Goal: Task Accomplishment & Management: Use online tool/utility

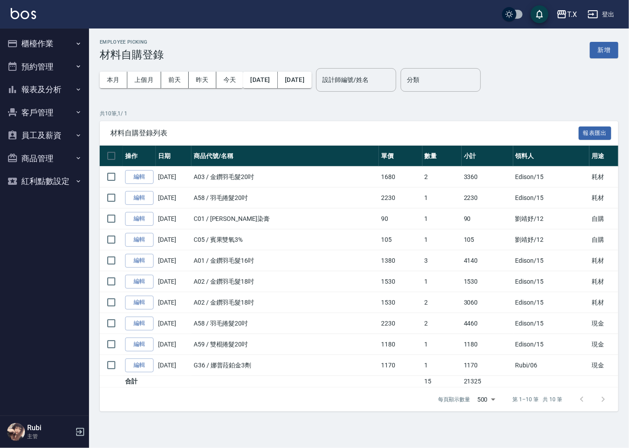
click at [43, 45] on button "櫃檯作業" at bounding box center [45, 43] width 82 height 23
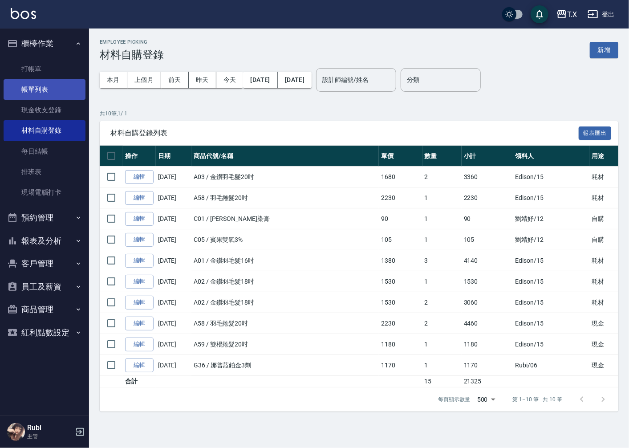
click at [35, 86] on link "帳單列表" at bounding box center [45, 89] width 82 height 20
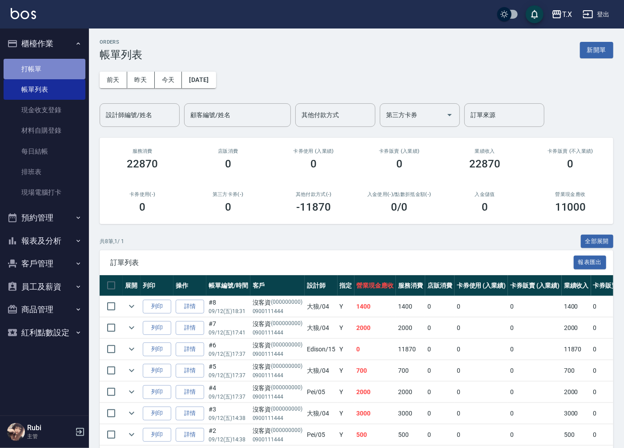
click at [38, 70] on link "打帳單" at bounding box center [45, 69] width 82 height 20
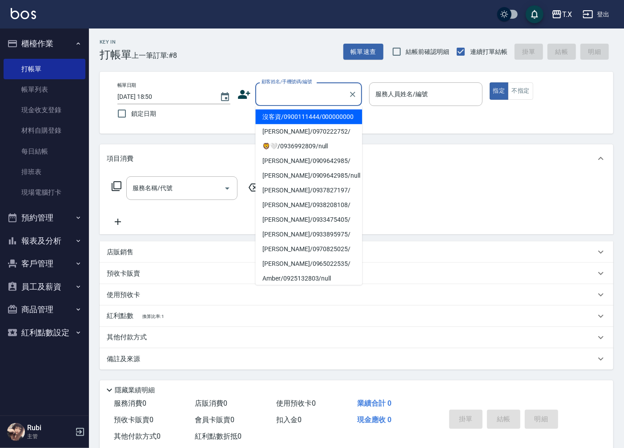
click at [279, 94] on input "顧客姓名/手機號碼/編號" at bounding box center [301, 94] width 85 height 16
click at [291, 119] on li "沒客資/0900111444/000000000" at bounding box center [308, 116] width 107 height 15
type input "沒客資/0900111444/000000000"
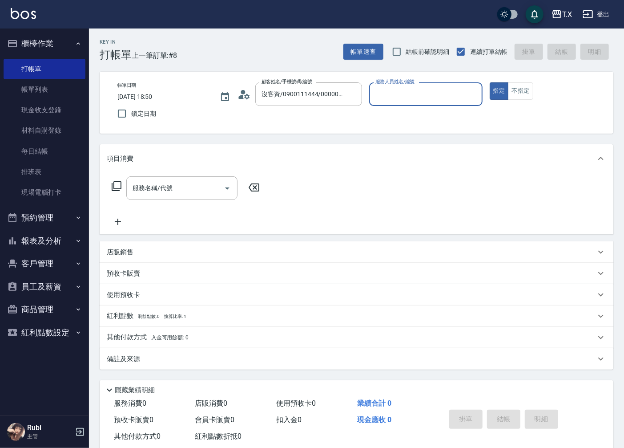
click at [429, 104] on div "服務人員姓名/編號" at bounding box center [425, 94] width 113 height 24
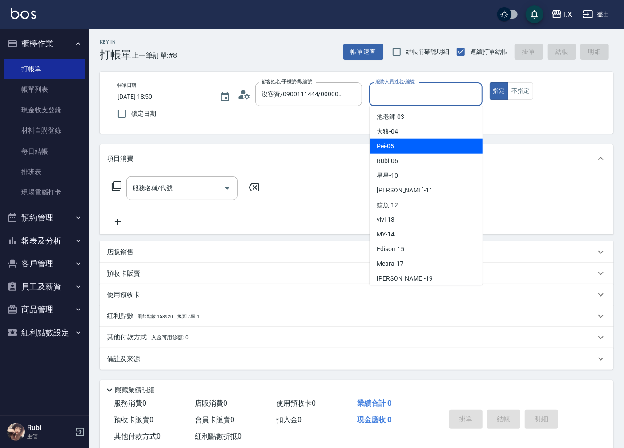
click at [407, 141] on div "Pei -05" at bounding box center [426, 146] width 113 height 15
type input "Pei-05"
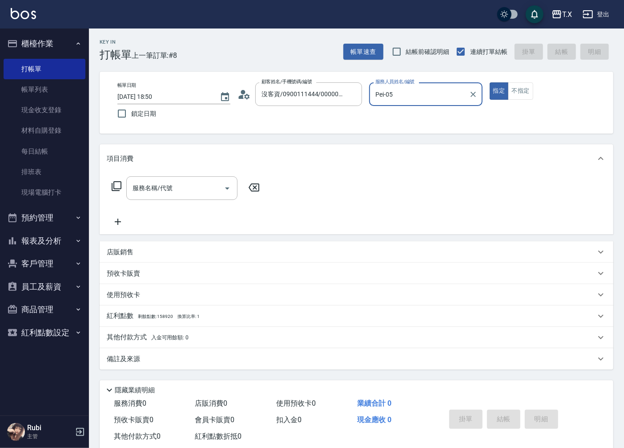
click at [114, 190] on icon at bounding box center [116, 186] width 11 height 11
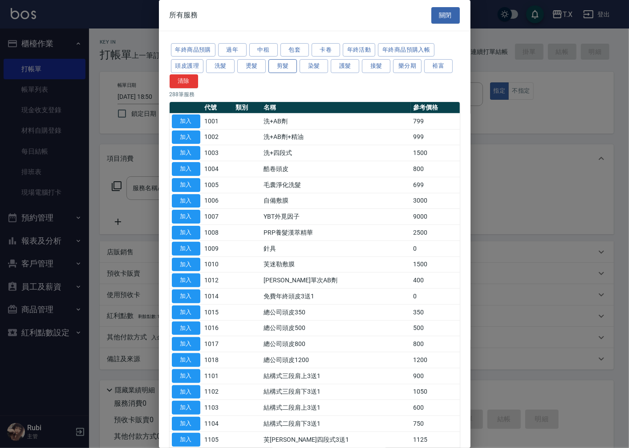
click at [286, 72] on button "剪髮" at bounding box center [282, 66] width 28 height 14
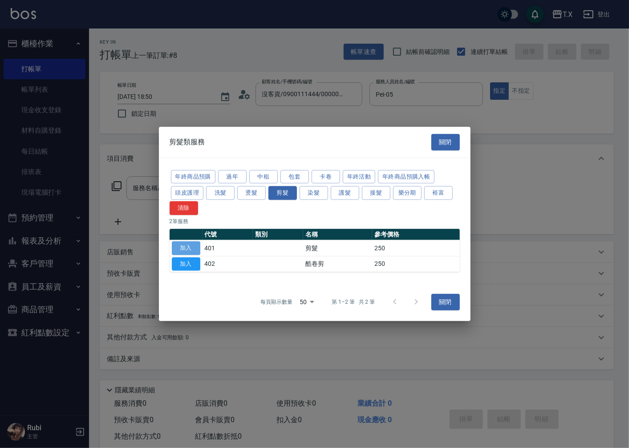
click at [178, 247] on button "加入" at bounding box center [186, 248] width 28 height 14
type input "剪髮(401)"
type input "20"
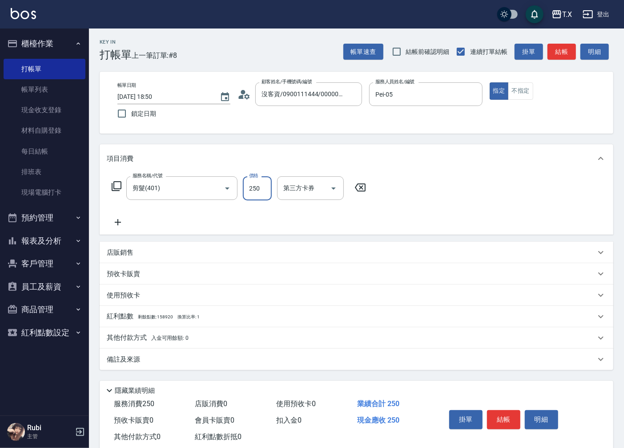
click at [252, 187] on input "250" at bounding box center [257, 188] width 29 height 24
type input "2"
type input "0"
type input "200"
type input "20"
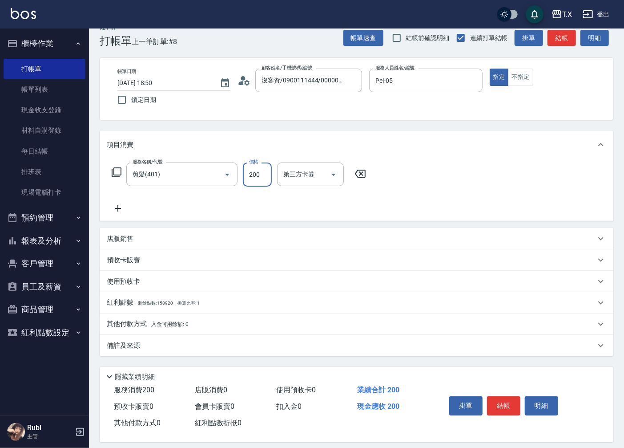
scroll to position [21, 0]
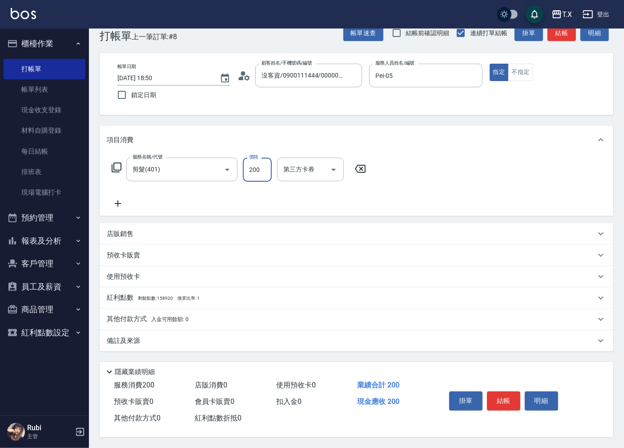
type input "20"
type input "0"
type input "40"
click at [523, 181] on div "服務名稱/代號 剪髮(401) 服務名稱/代號 價格 400 價格 第三方卡券 第三方卡券" at bounding box center [357, 185] width 514 height 62
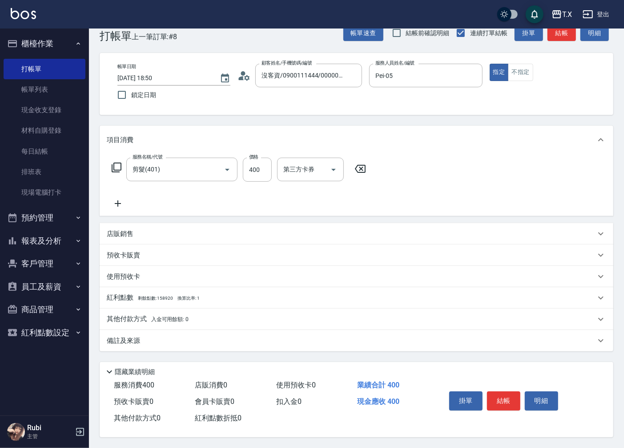
click at [116, 162] on icon at bounding box center [116, 167] width 11 height 11
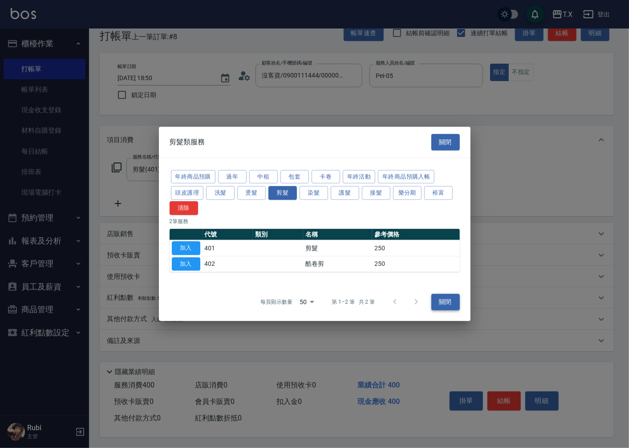
click at [444, 301] on button "關閉" at bounding box center [445, 302] width 28 height 16
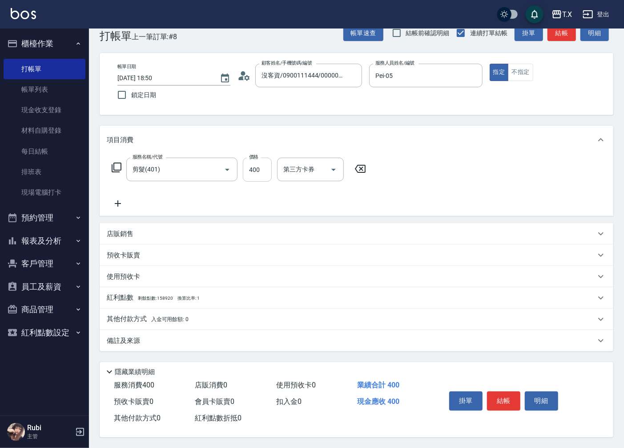
click at [257, 168] on input "400" at bounding box center [257, 170] width 29 height 24
type input "0"
click at [191, 162] on input "剪髮(401)" at bounding box center [169, 170] width 78 height 16
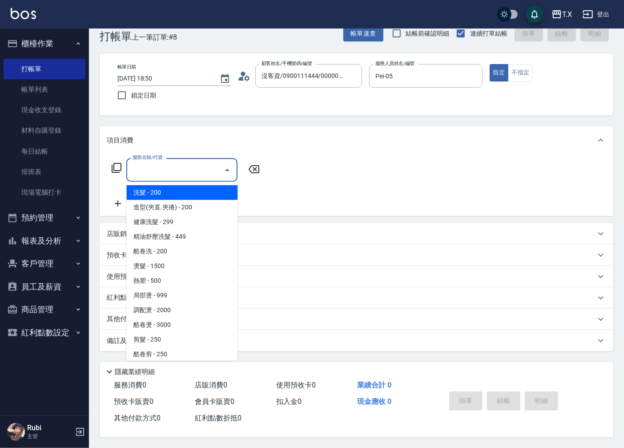
scroll to position [20, 0]
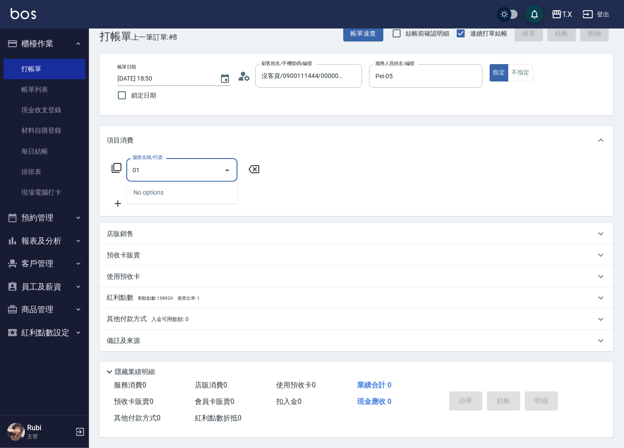
type input "0"
type input "201"
drag, startPoint x: 336, startPoint y: 245, endPoint x: 436, endPoint y: 350, distance: 145.4
click at [383, 306] on div "項目消費 服務名稱/代號 服務名稱/代號 店販銷售 服務人員姓名/編號 服務人員姓名/編號 商品代號/名稱 商品代號/名稱 預收卡販賣 卡券名稱/代號 卡券名…" at bounding box center [357, 238] width 514 height 225
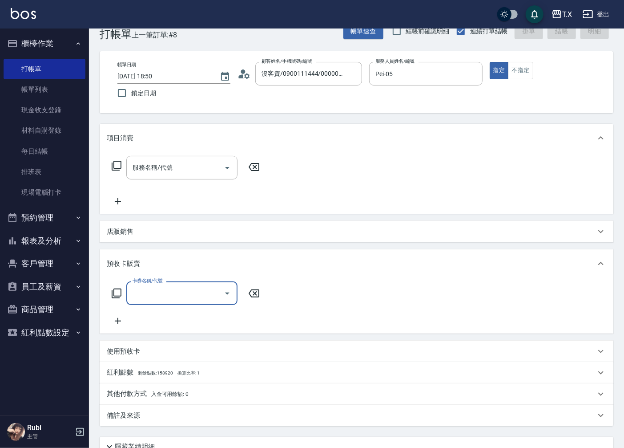
scroll to position [0, 0]
click at [196, 166] on input "服務名稱/代號" at bounding box center [175, 168] width 90 height 16
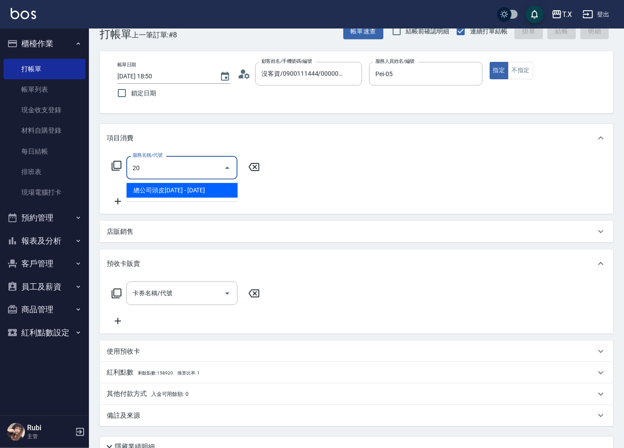
type input "201"
type input "20"
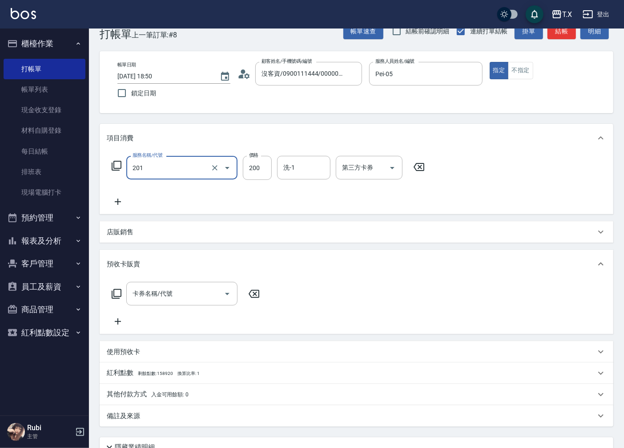
type input "洗髮(201)"
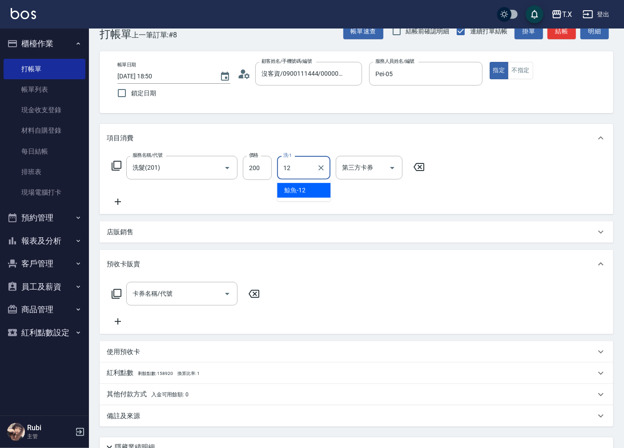
type input "鯨魚-12"
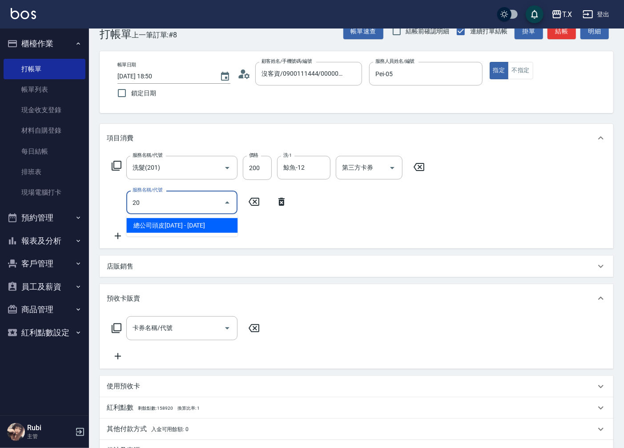
type input "201"
type input "40"
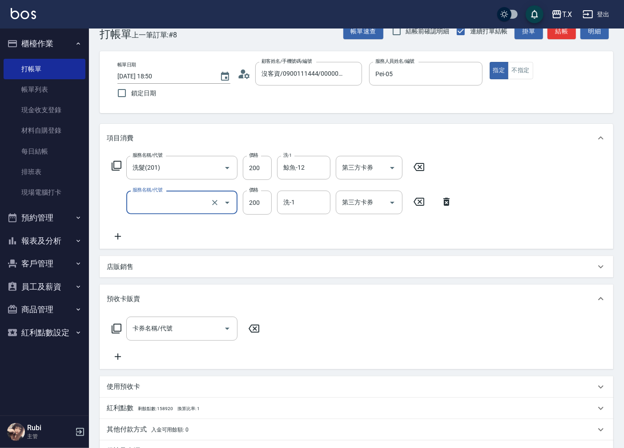
type input "20"
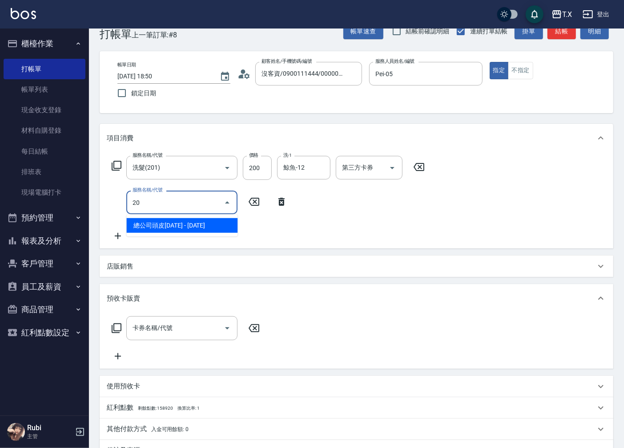
type input "201"
type input "40"
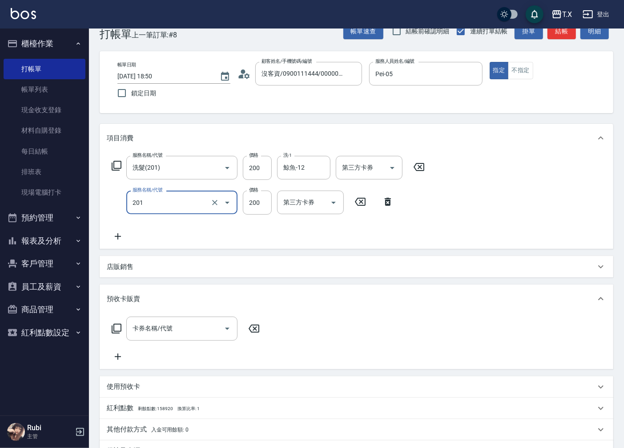
type input "洗髮(201)"
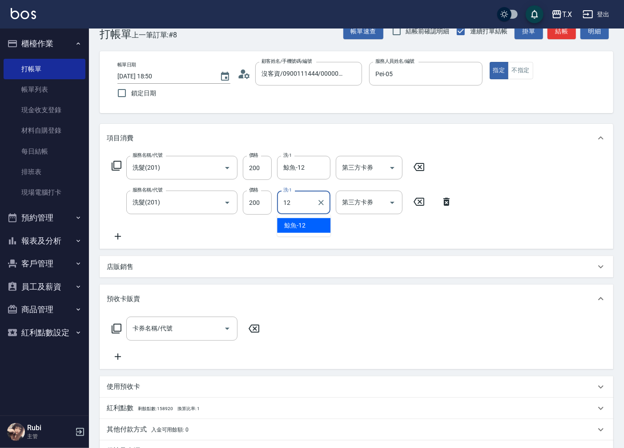
type input "鯨魚-12"
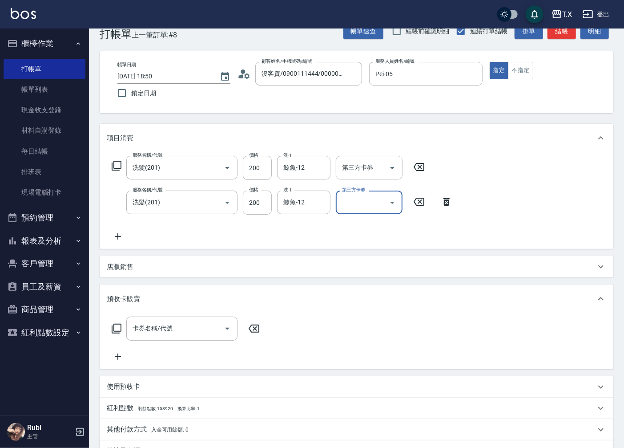
click at [257, 331] on icon at bounding box center [254, 328] width 11 height 8
click at [256, 331] on icon at bounding box center [254, 328] width 11 height 8
click at [256, 326] on icon at bounding box center [254, 328] width 22 height 11
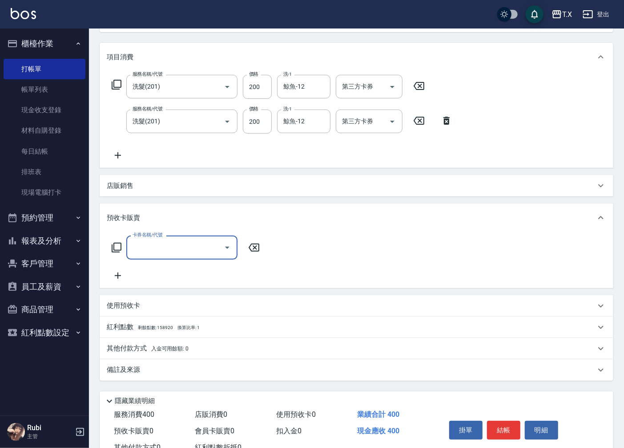
scroll to position [133, 0]
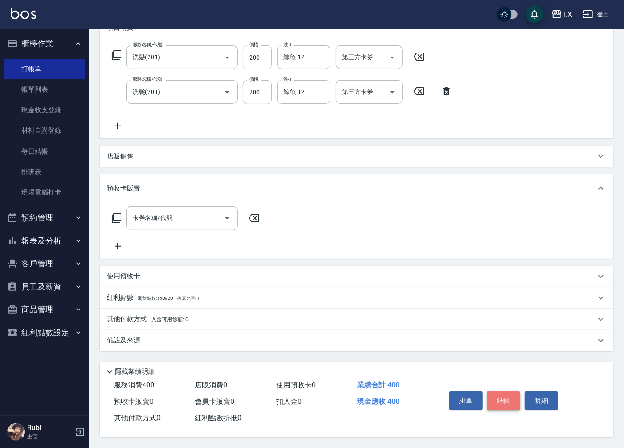
click at [501, 397] on button "結帳" at bounding box center [503, 400] width 33 height 19
type input "[DATE] 18:52"
type input "0"
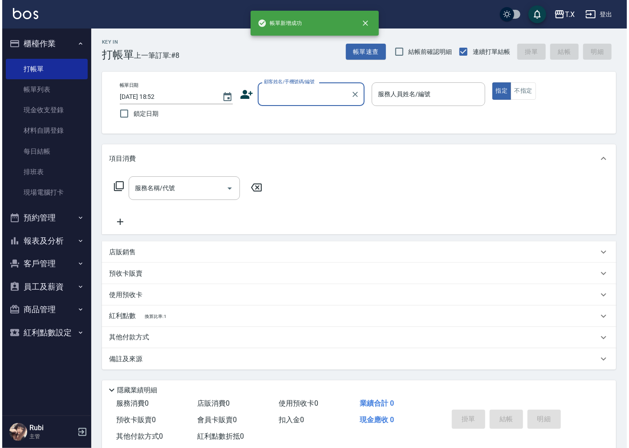
scroll to position [0, 0]
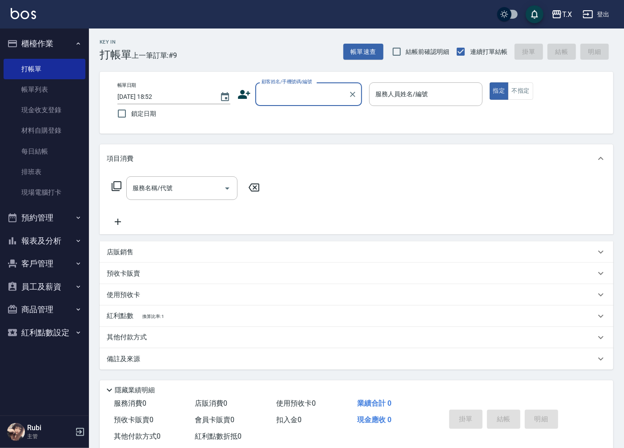
click at [314, 89] on input "顧客姓名/手機號碼/編號" at bounding box center [301, 94] width 85 height 16
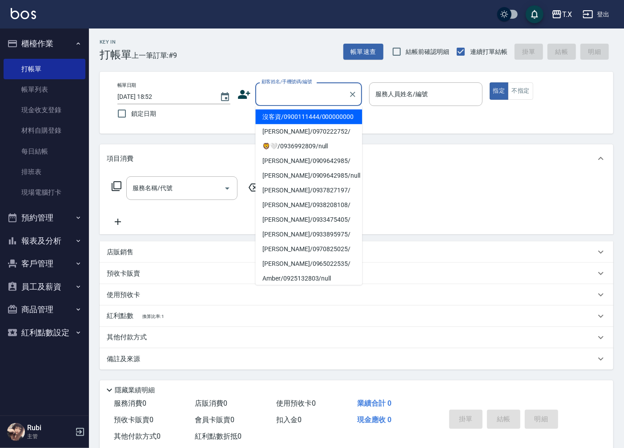
click at [309, 115] on li "沒客資/0900111444/000000000" at bounding box center [308, 116] width 107 height 15
type input "沒客資/0900111444/000000000"
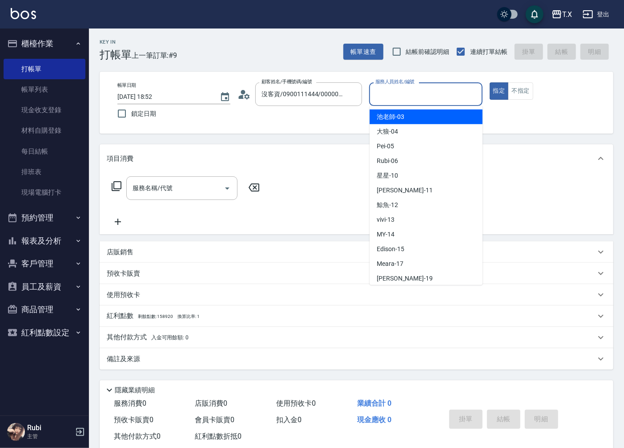
click at [444, 87] on input "服務人員姓名/編號" at bounding box center [425, 94] width 105 height 16
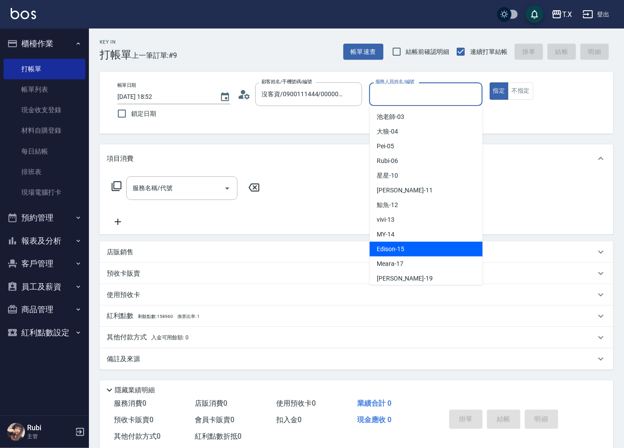
click at [394, 246] on span "Edison -15" at bounding box center [391, 248] width 28 height 9
type input "Edison-15"
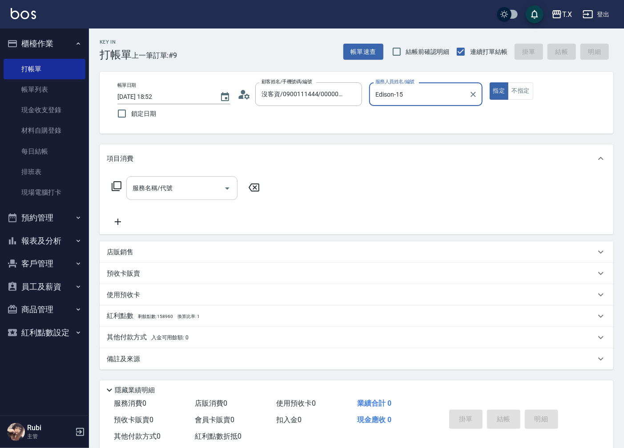
click at [154, 190] on div "服務名稱/代號 服務名稱/代號" at bounding box center [181, 188] width 111 height 24
click at [119, 185] on icon at bounding box center [116, 186] width 11 height 11
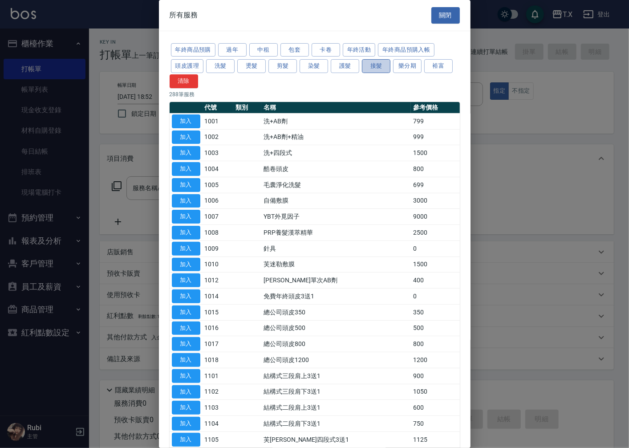
click at [385, 65] on button "接髮" at bounding box center [376, 66] width 28 height 14
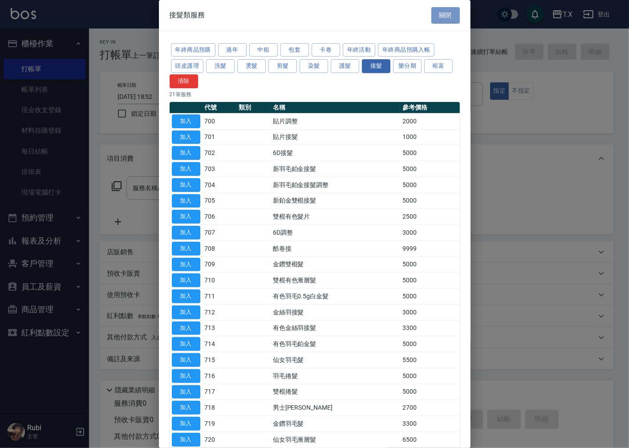
click at [444, 16] on button "關閉" at bounding box center [445, 15] width 28 height 16
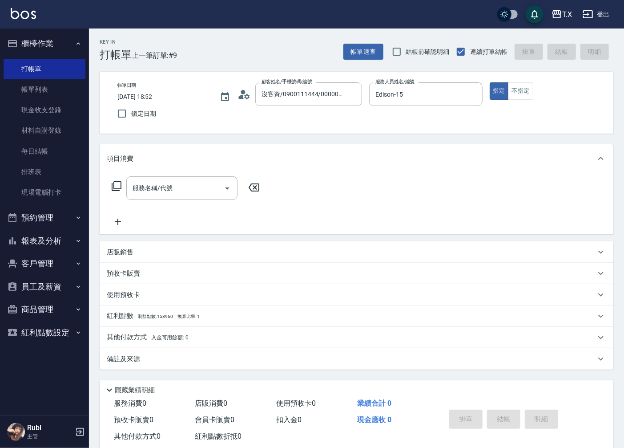
click at [76, 276] on button "員工及薪資" at bounding box center [45, 286] width 82 height 23
click at [73, 258] on button "客戶管理" at bounding box center [45, 263] width 82 height 23
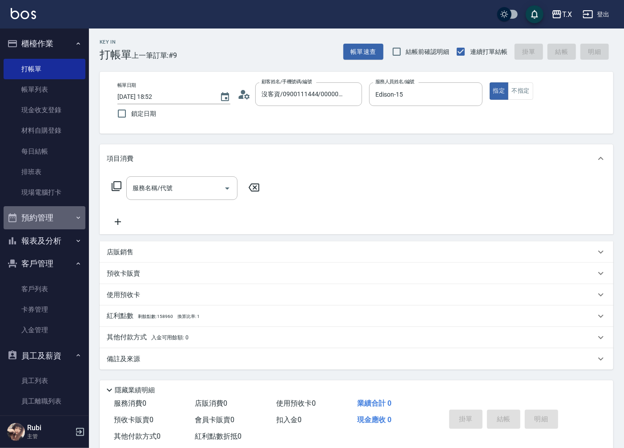
click at [62, 222] on button "預約管理" at bounding box center [45, 217] width 82 height 23
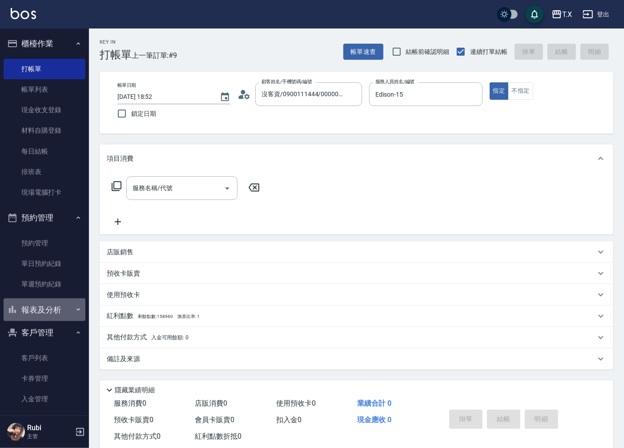
click at [56, 315] on button "報表及分析" at bounding box center [45, 309] width 82 height 23
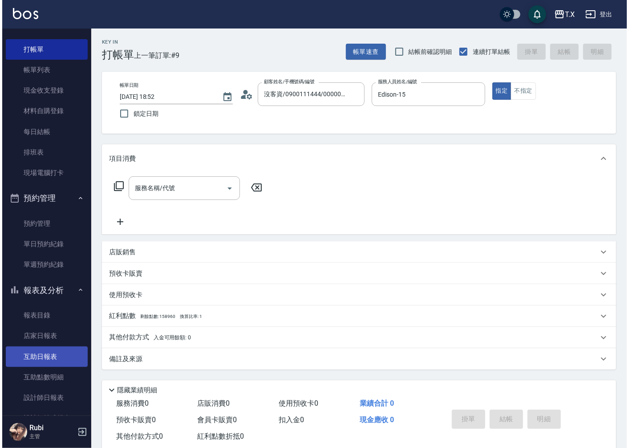
scroll to position [49, 0]
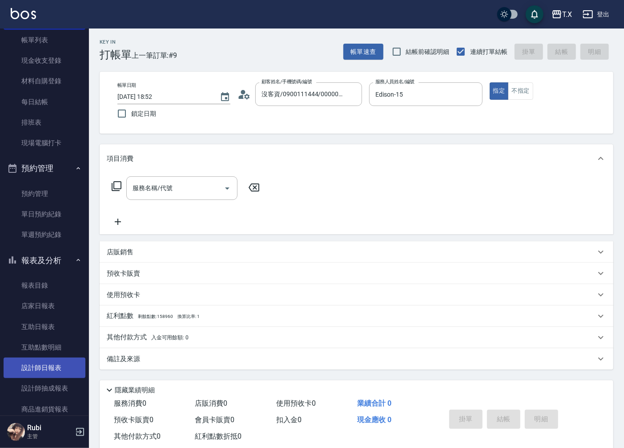
click at [51, 370] on link "設計師日報表" at bounding box center [45, 367] width 82 height 20
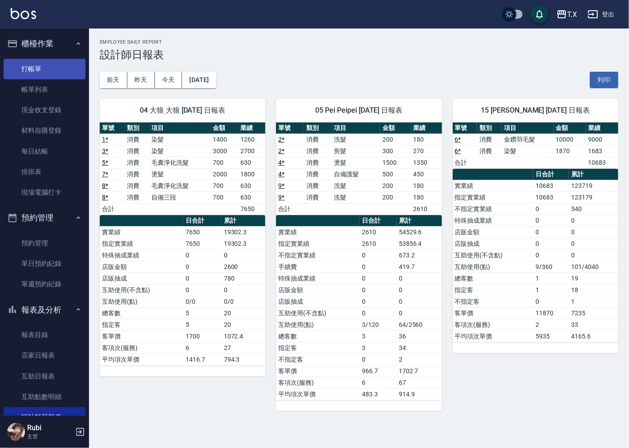
click at [60, 73] on link "打帳單" at bounding box center [45, 69] width 82 height 20
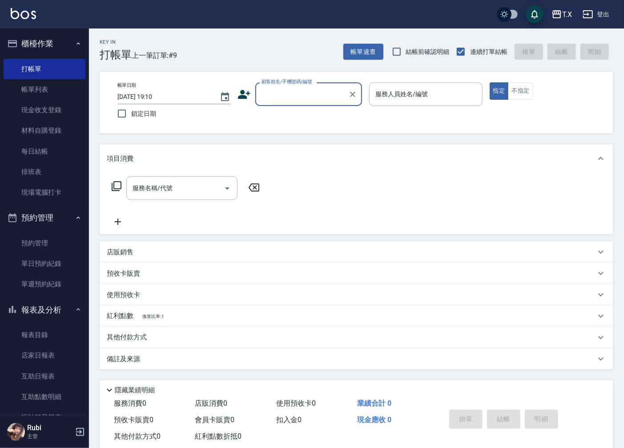
click at [323, 92] on input "顧客姓名/手機號碼/編號" at bounding box center [301, 94] width 85 height 16
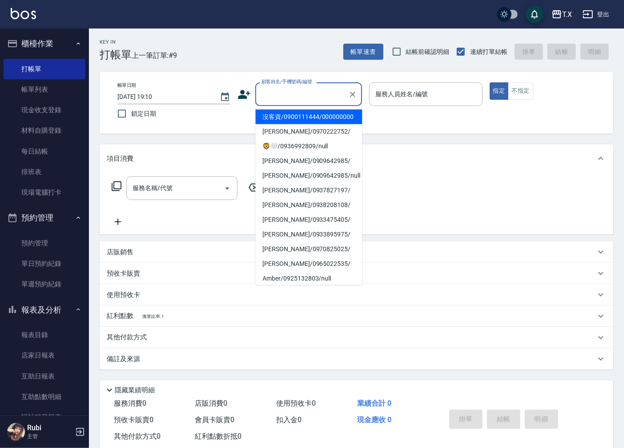
click at [316, 124] on li "沒客資/0900111444/000000000" at bounding box center [308, 116] width 107 height 15
type input "沒客資/0900111444/000000000"
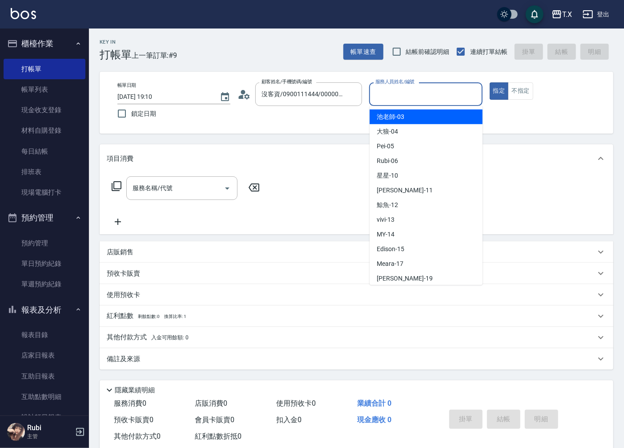
click at [402, 88] on input "服務人員姓名/編號" at bounding box center [425, 94] width 105 height 16
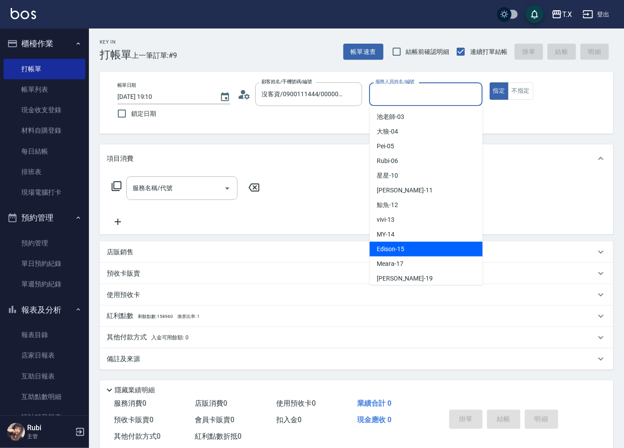
click at [399, 244] on span "Edison -15" at bounding box center [391, 248] width 28 height 9
type input "Edison-15"
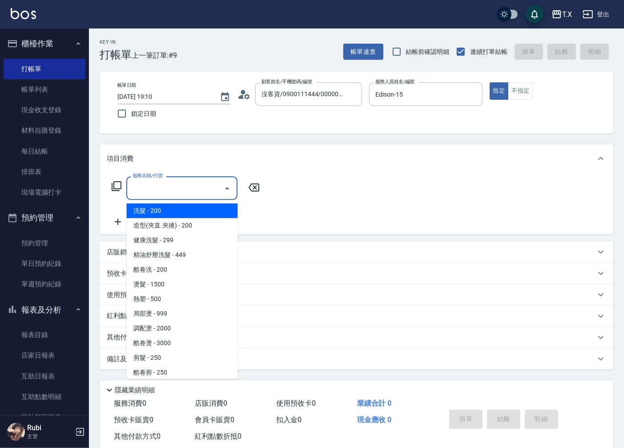
click at [209, 188] on input "服務名稱/代號" at bounding box center [175, 188] width 90 height 16
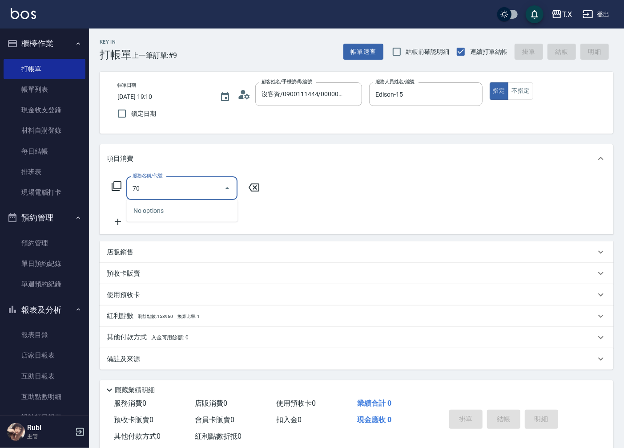
type input "704"
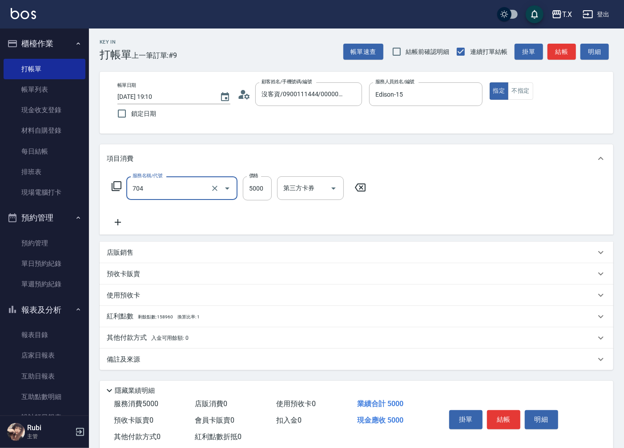
type input "500"
type input "新羽毛鉑金接髮調整(704)"
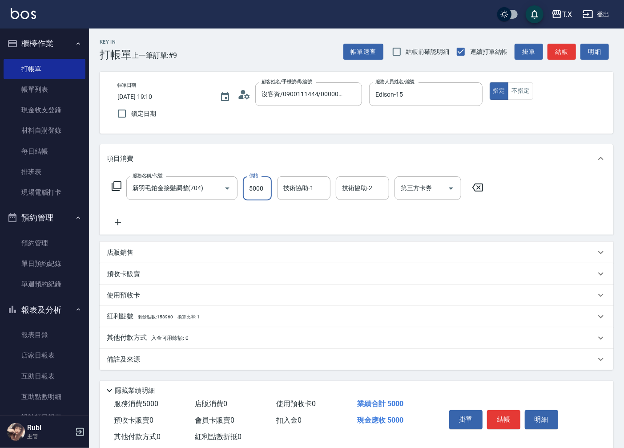
type input "0"
type input "600"
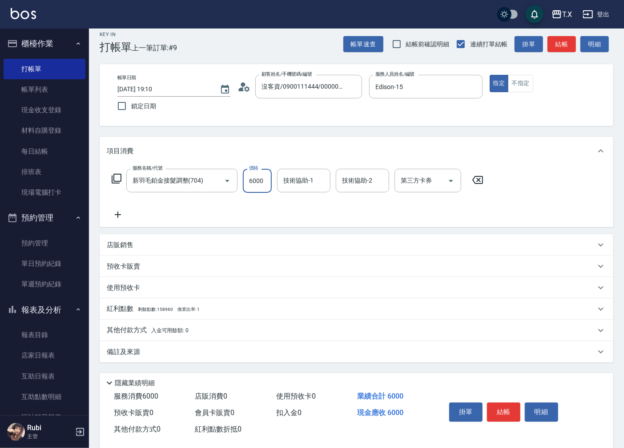
scroll to position [21, 0]
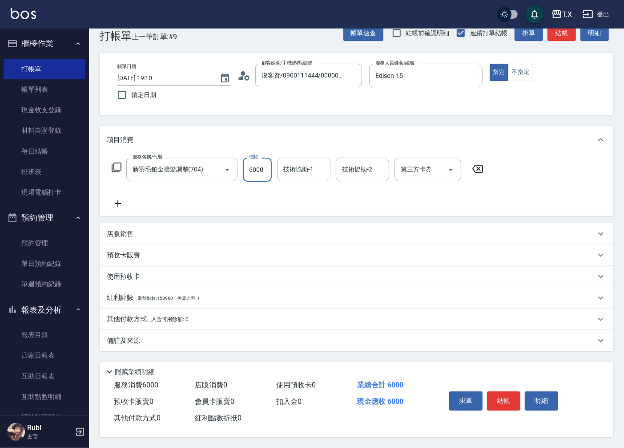
type input "6000"
click at [318, 170] on input "技術協助-1" at bounding box center [303, 170] width 45 height 16
click at [357, 201] on div "服務名稱/代號 新羽毛鉑金接髮調整(704) 服務名稱/代號 價格 6000 價格 技術協助-1 技術協助-1 技術協助-2 技術協助-2 第三方卡券 第三方…" at bounding box center [298, 183] width 382 height 51
click at [493, 403] on button "結帳" at bounding box center [503, 400] width 33 height 19
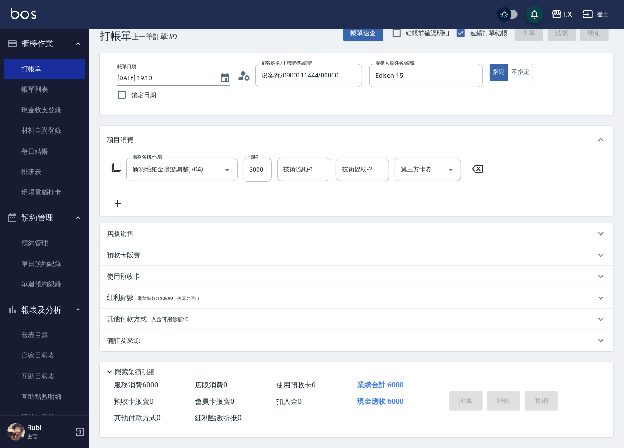
type input "0"
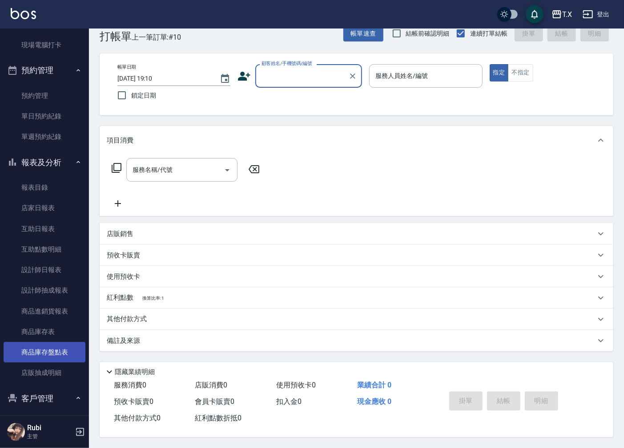
scroll to position [148, 0]
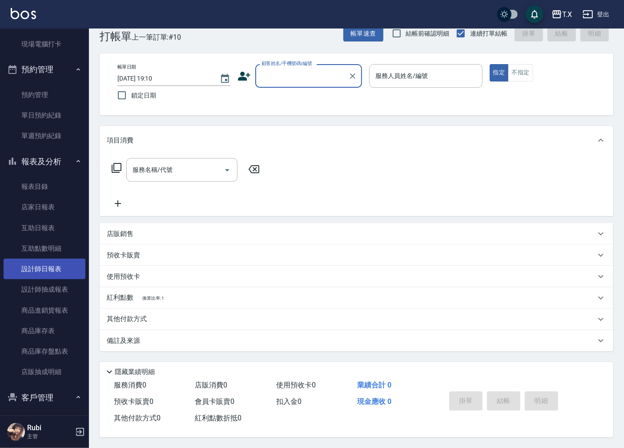
click at [66, 267] on link "設計師日報表" at bounding box center [45, 269] width 82 height 20
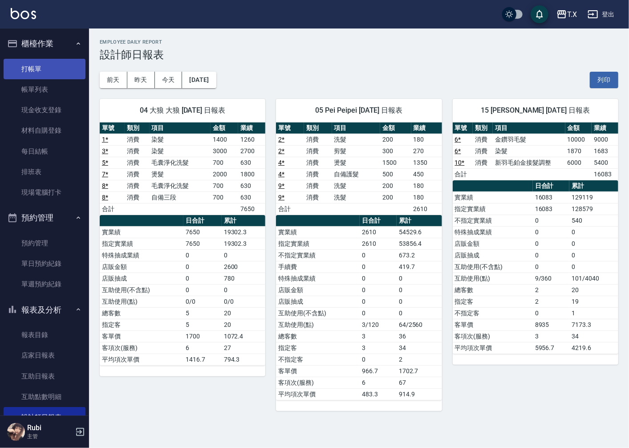
click at [53, 68] on link "打帳單" at bounding box center [45, 69] width 82 height 20
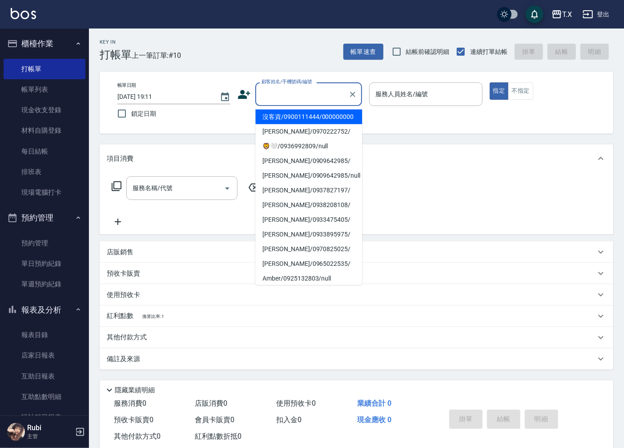
click at [306, 94] on input "顧客姓名/手機號碼/編號" at bounding box center [301, 94] width 85 height 16
click at [315, 124] on li "沒客資/0900111444/000000000" at bounding box center [308, 116] width 107 height 15
type input "沒客資/0900111444/000000000"
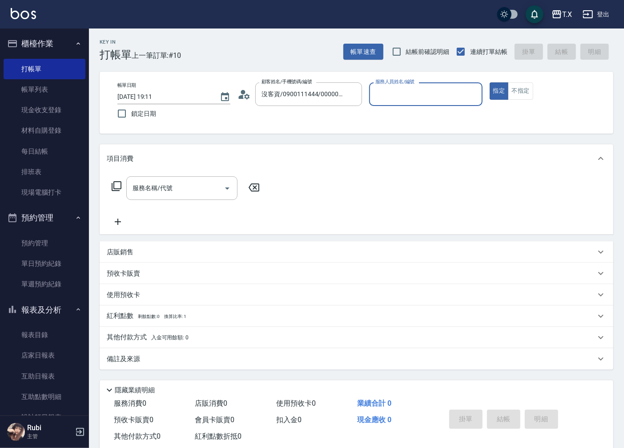
click at [405, 92] on input "服務人員姓名/編號" at bounding box center [425, 94] width 105 height 16
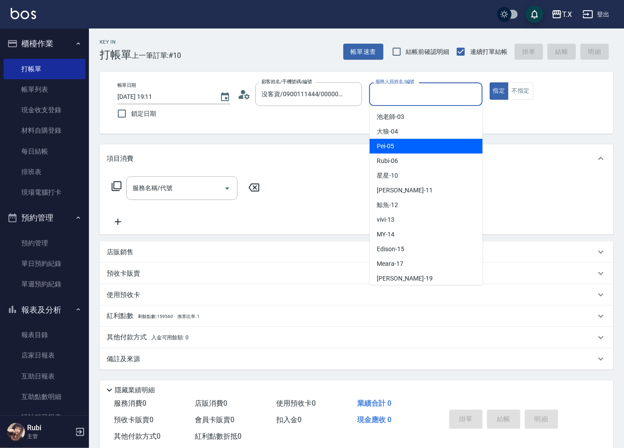
click at [436, 149] on div "Pei -05" at bounding box center [426, 146] width 113 height 15
type input "Pei-05"
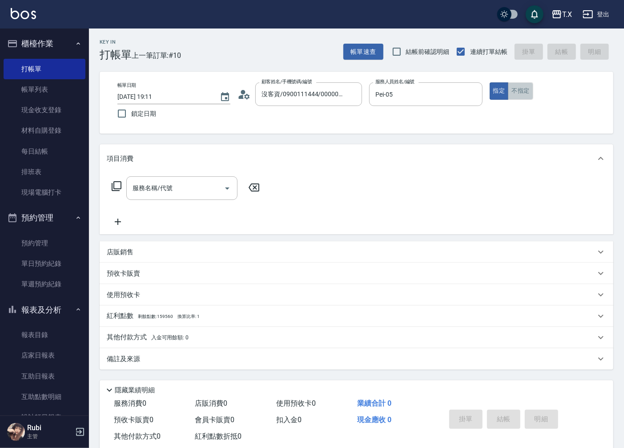
click at [529, 88] on button "不指定" at bounding box center [520, 90] width 25 height 17
click at [185, 183] on input "服務名稱/代號" at bounding box center [175, 188] width 90 height 16
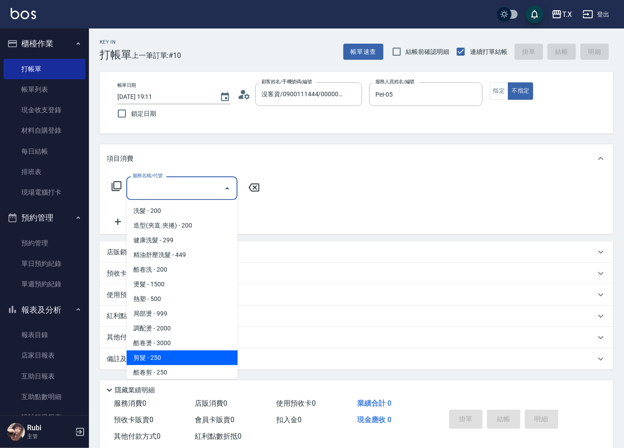
click at [190, 356] on span "剪髮 - 250" at bounding box center [181, 357] width 111 height 15
type input "剪髮(401)"
type input "20"
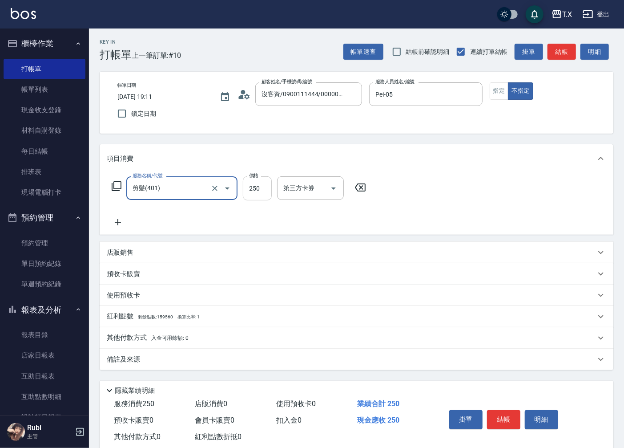
click at [251, 193] on input "250" at bounding box center [257, 188] width 29 height 24
type input "11"
type input "0"
type input "110"
type input "0"
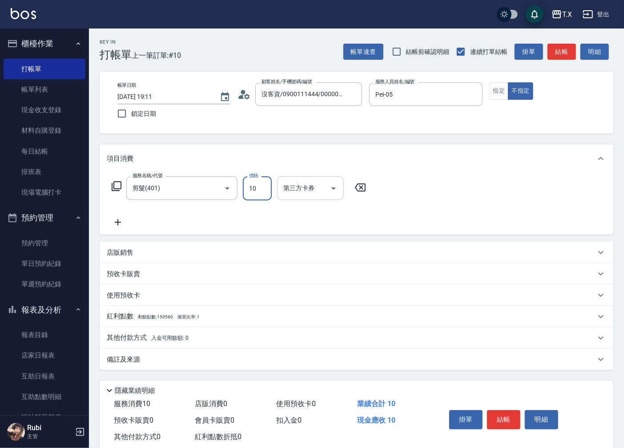
type input "100"
type input "10"
type input "100"
click at [509, 426] on button "結帳" at bounding box center [503, 419] width 33 height 19
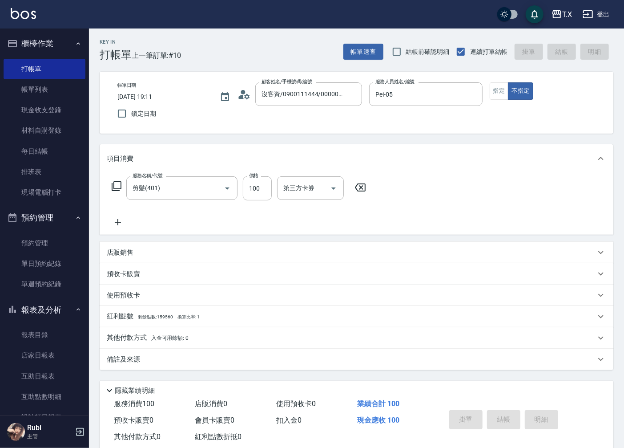
type input "[DATE] 19:12"
type input "0"
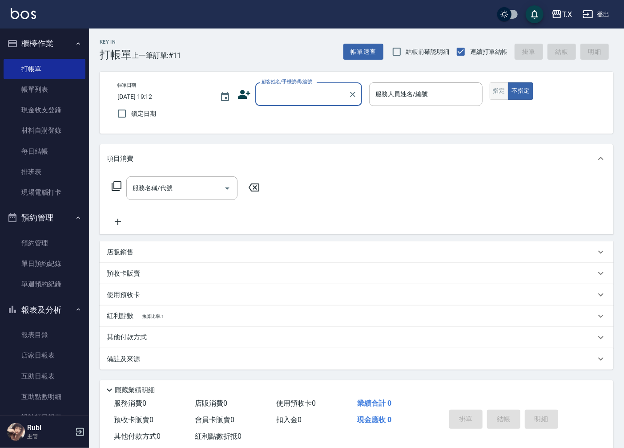
click at [500, 89] on button "指定" at bounding box center [499, 90] width 19 height 17
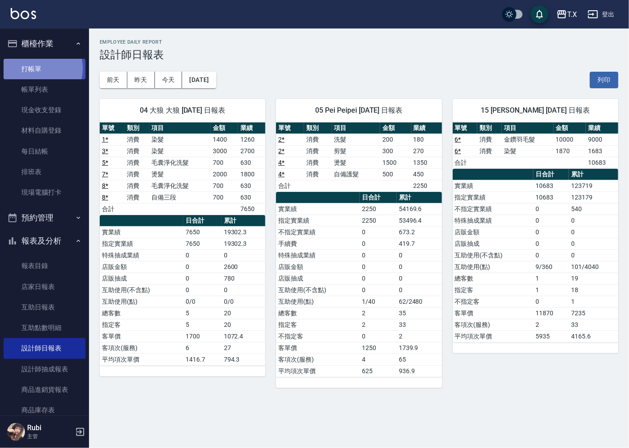
click at [38, 68] on link "打帳單" at bounding box center [45, 69] width 82 height 20
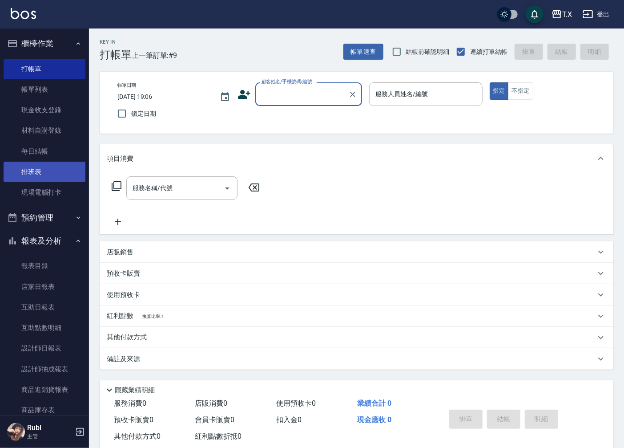
click at [60, 175] on link "排班表" at bounding box center [45, 172] width 82 height 20
